Goal: Transaction & Acquisition: Purchase product/service

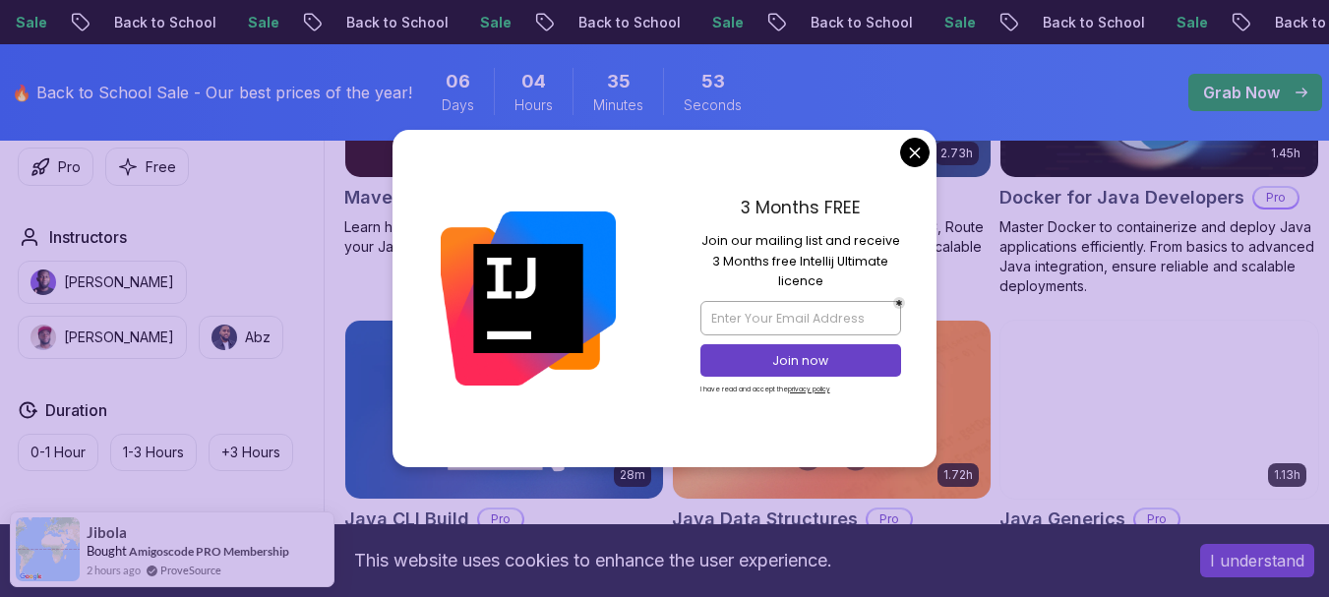
scroll to position [1318, 0]
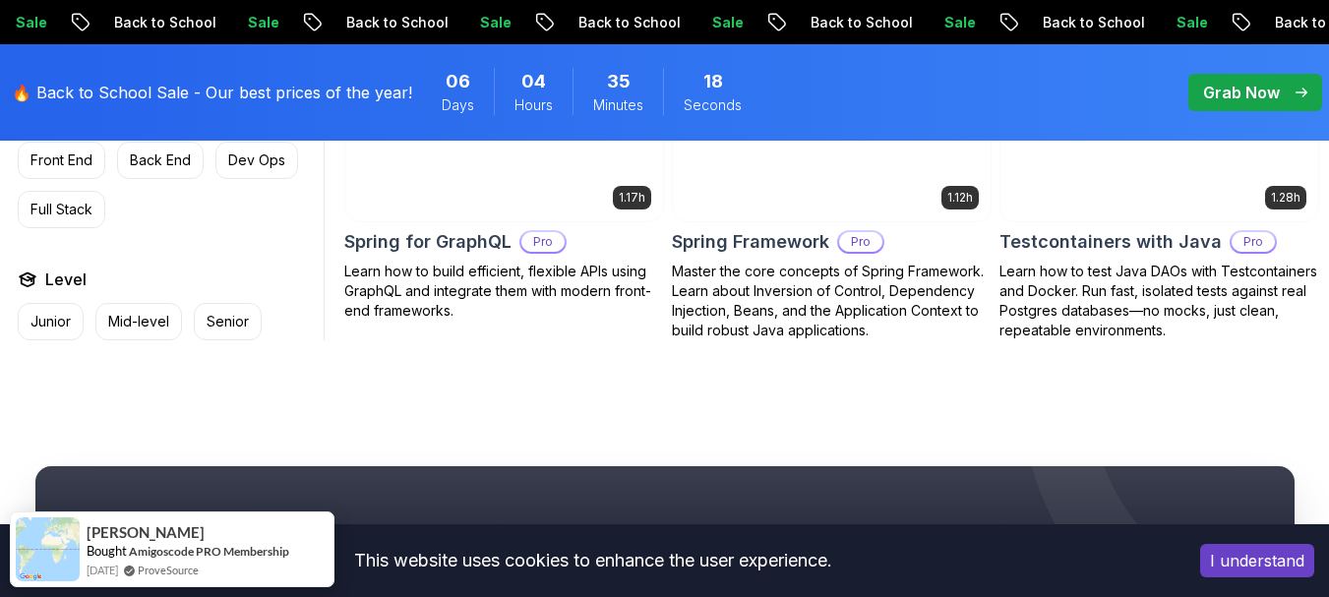
scroll to position [3081, 0]
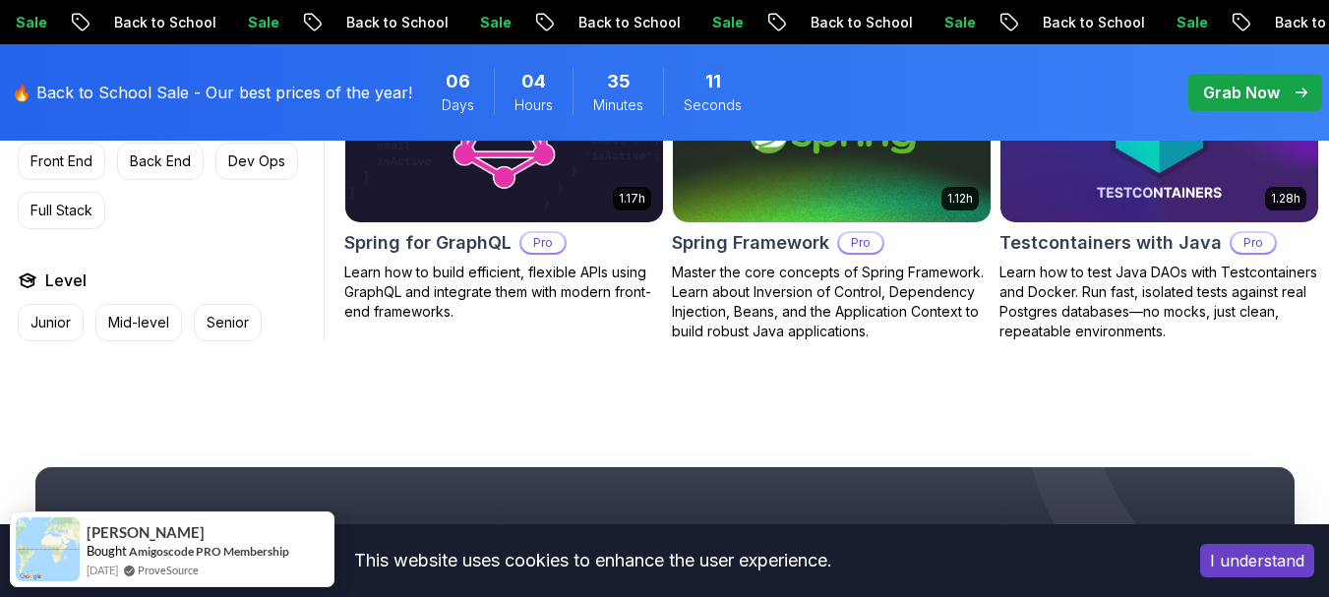
click at [1266, 85] on p "Grab Now" at bounding box center [1241, 93] width 77 height 24
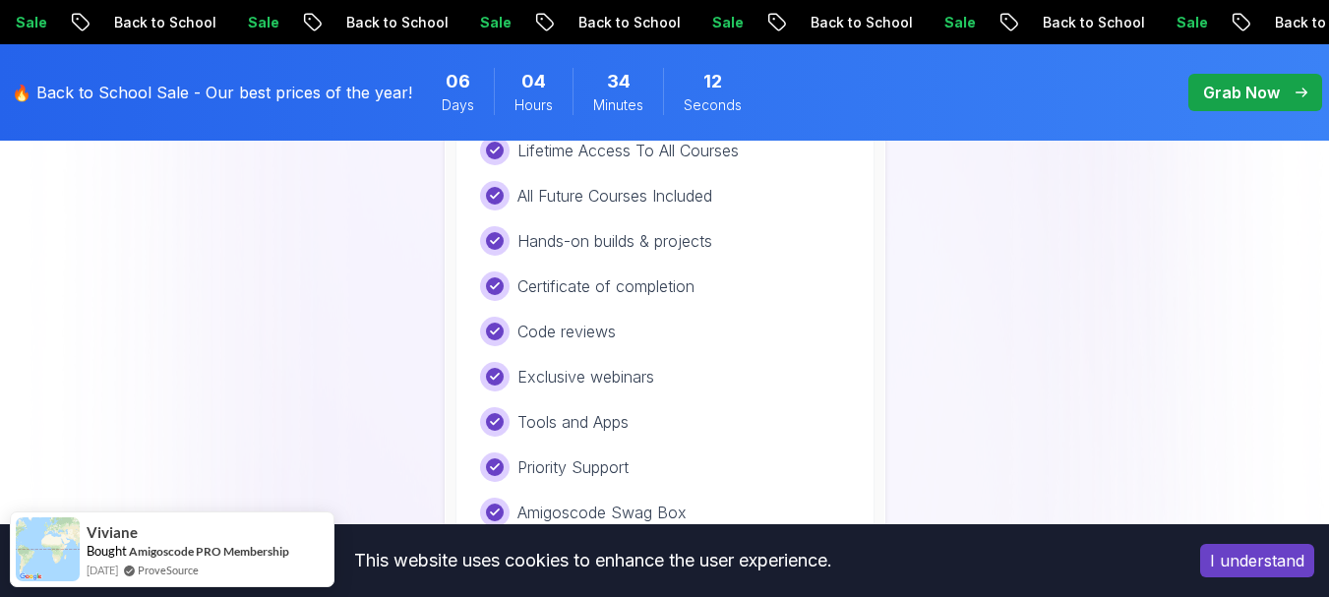
scroll to position [1785, 0]
